Goal: Task Accomplishment & Management: Manage account settings

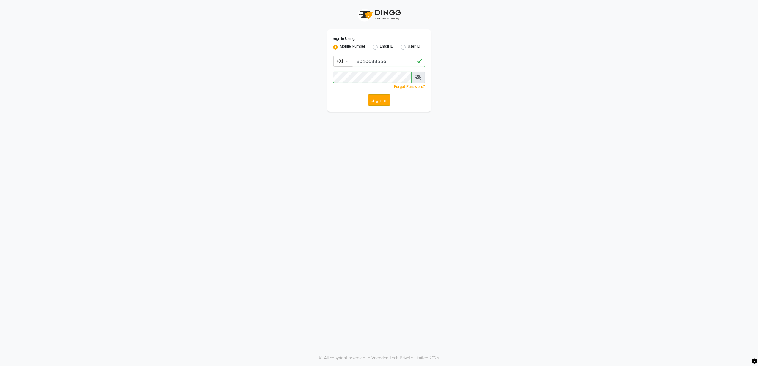
click at [382, 97] on button "Sign In" at bounding box center [379, 100] width 23 height 11
click at [382, 98] on button "Sign In" at bounding box center [379, 100] width 23 height 11
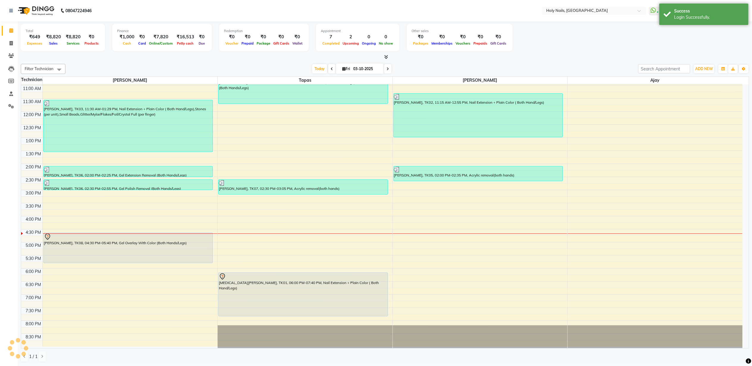
scroll to position [81, 0]
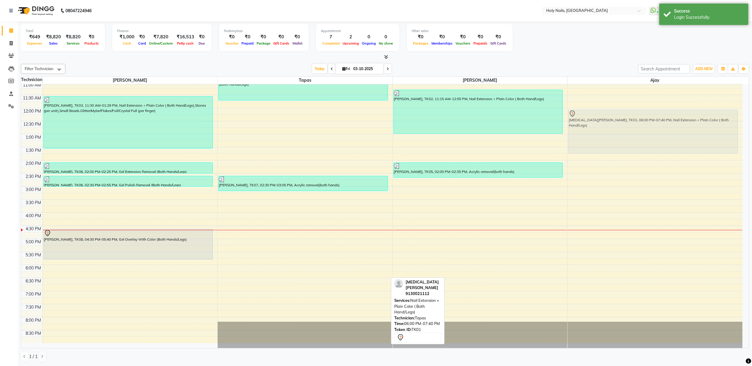
drag, startPoint x: 268, startPoint y: 295, endPoint x: 673, endPoint y: 136, distance: 435.9
click at [673, 136] on tr "[PERSON_NAME], TK03, 11:30 AM-01:29 PM, Nail Extension + Plain Color ( Both Han…" at bounding box center [382, 174] width 722 height 340
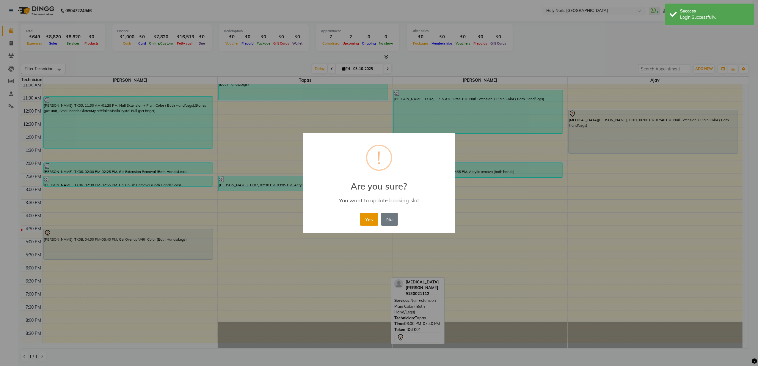
click at [367, 220] on button "Yes" at bounding box center [369, 219] width 18 height 13
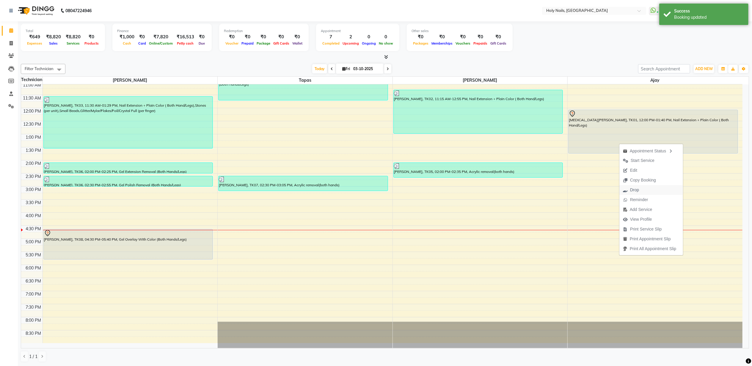
click at [637, 187] on span "Drop" at bounding box center [634, 190] width 9 height 6
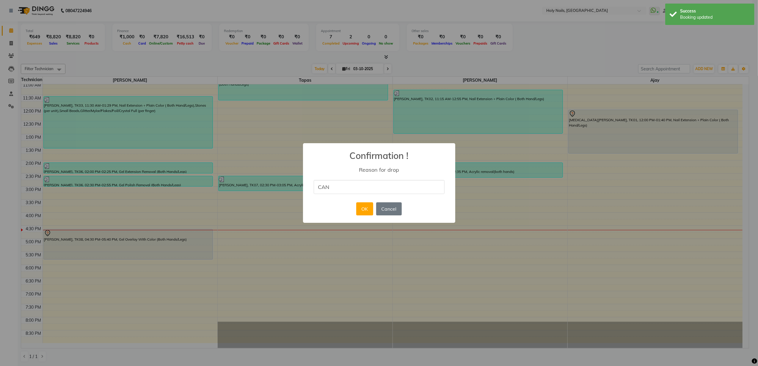
type input "Cancelled by Customer"
click at [369, 209] on button "OK" at bounding box center [364, 209] width 17 height 13
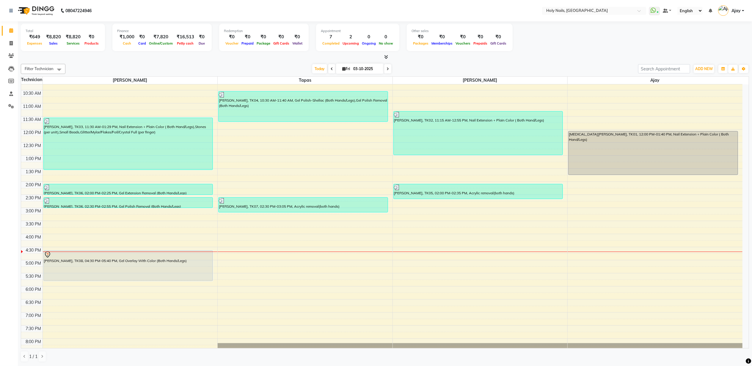
scroll to position [41, 0]
